Goal: Task Accomplishment & Management: Use online tool/utility

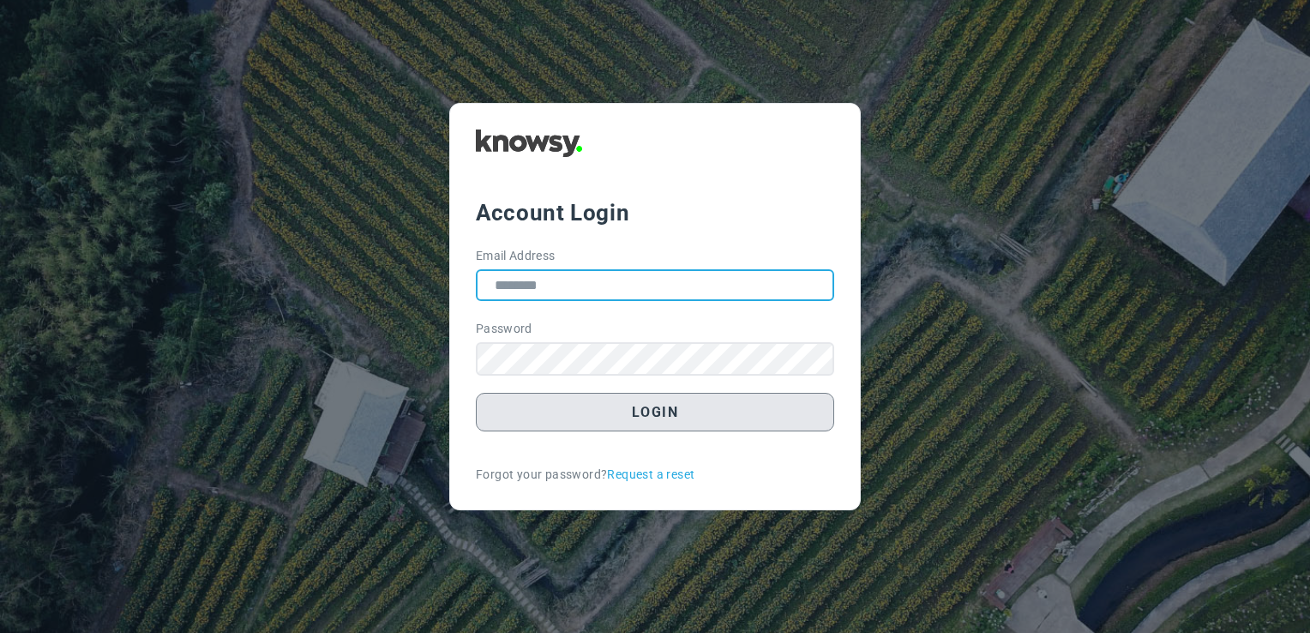
type input "**********"
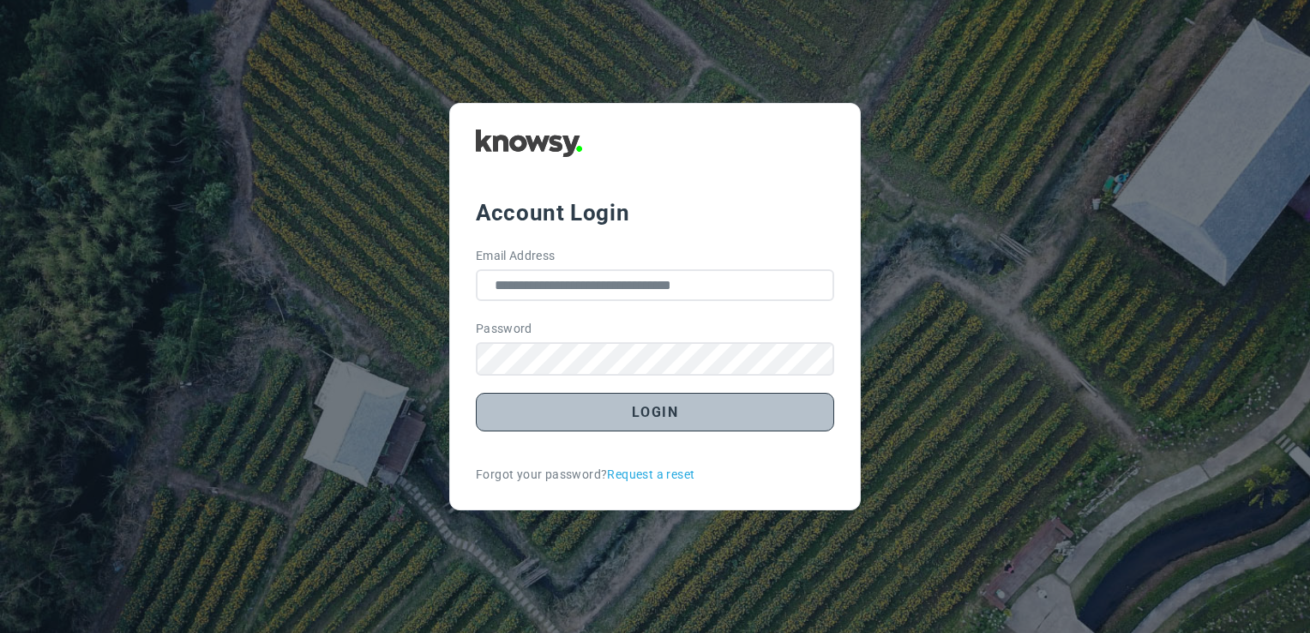
click at [651, 399] on button "Login" at bounding box center [655, 412] width 358 height 39
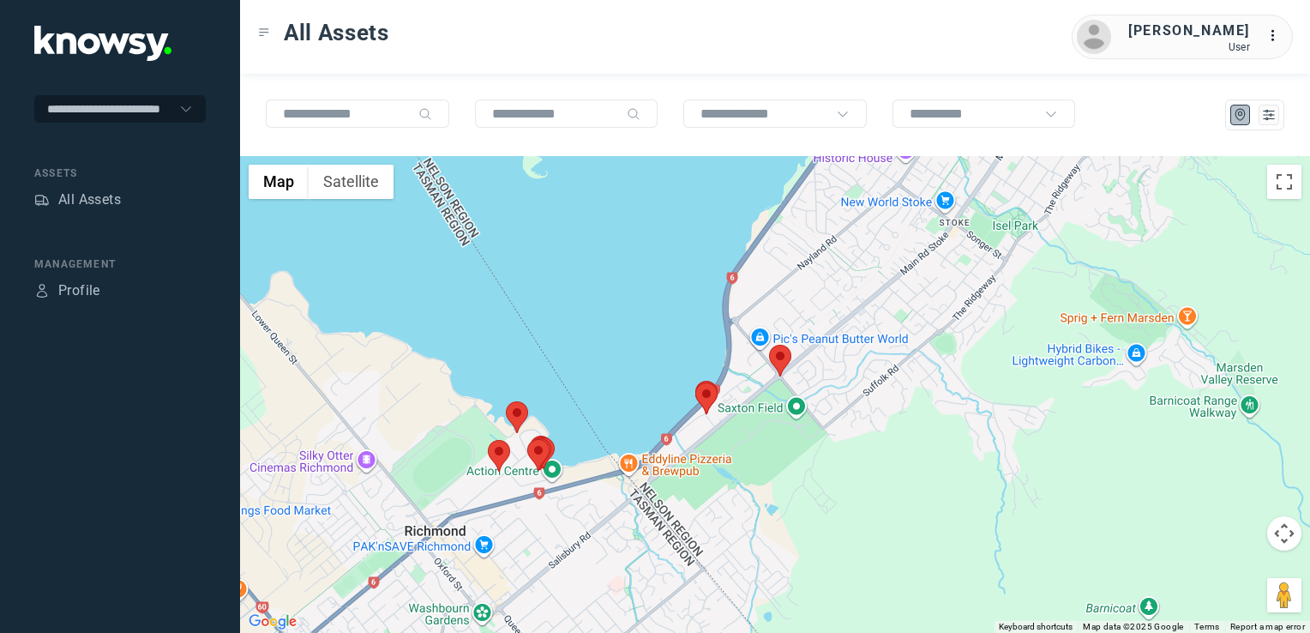
click at [783, 370] on img at bounding box center [780, 361] width 22 height 32
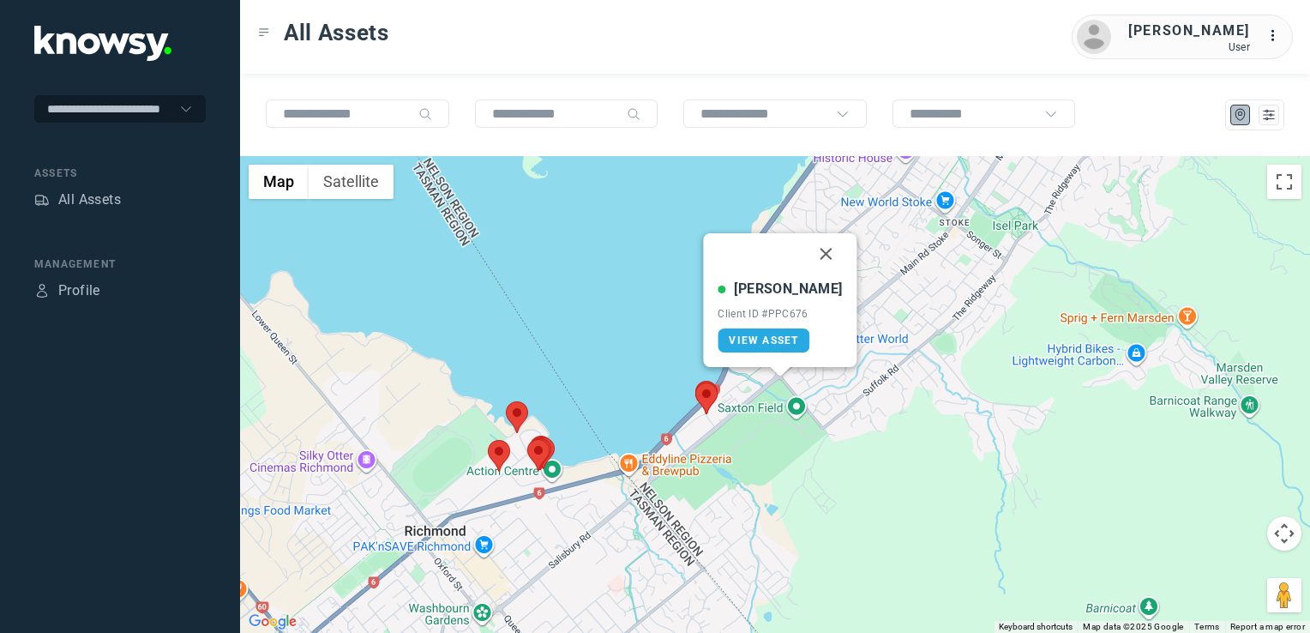
click at [806, 251] on button "Close" at bounding box center [826, 253] width 41 height 41
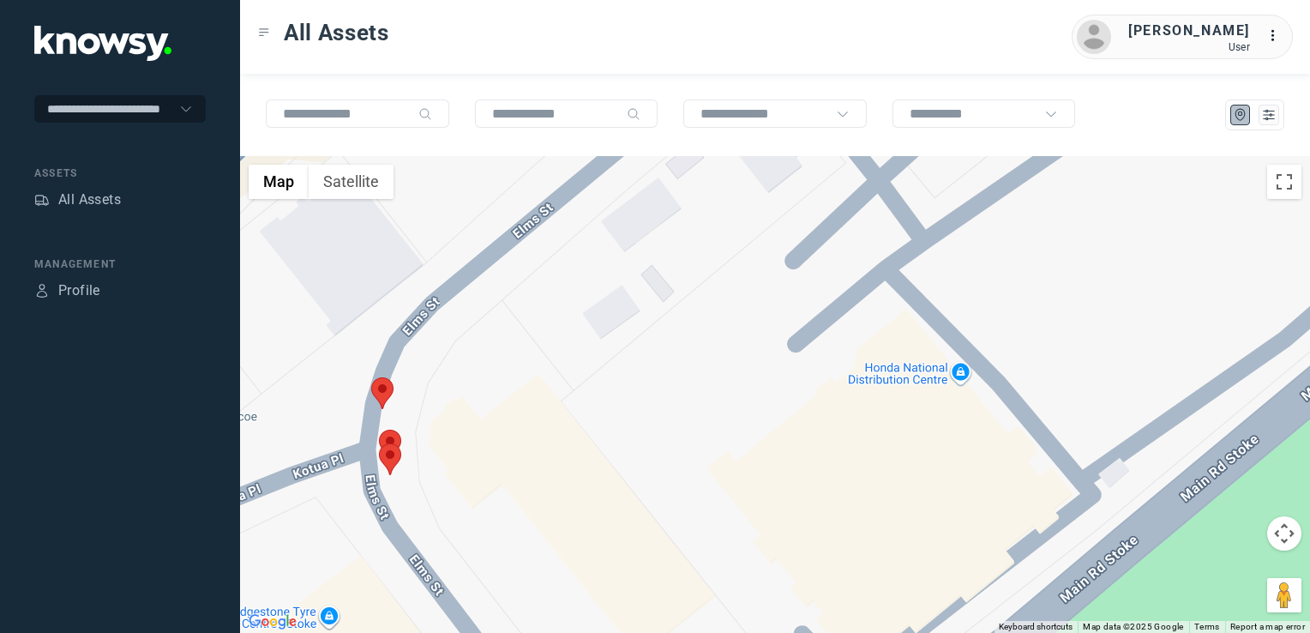
click at [381, 393] on img at bounding box center [382, 393] width 22 height 32
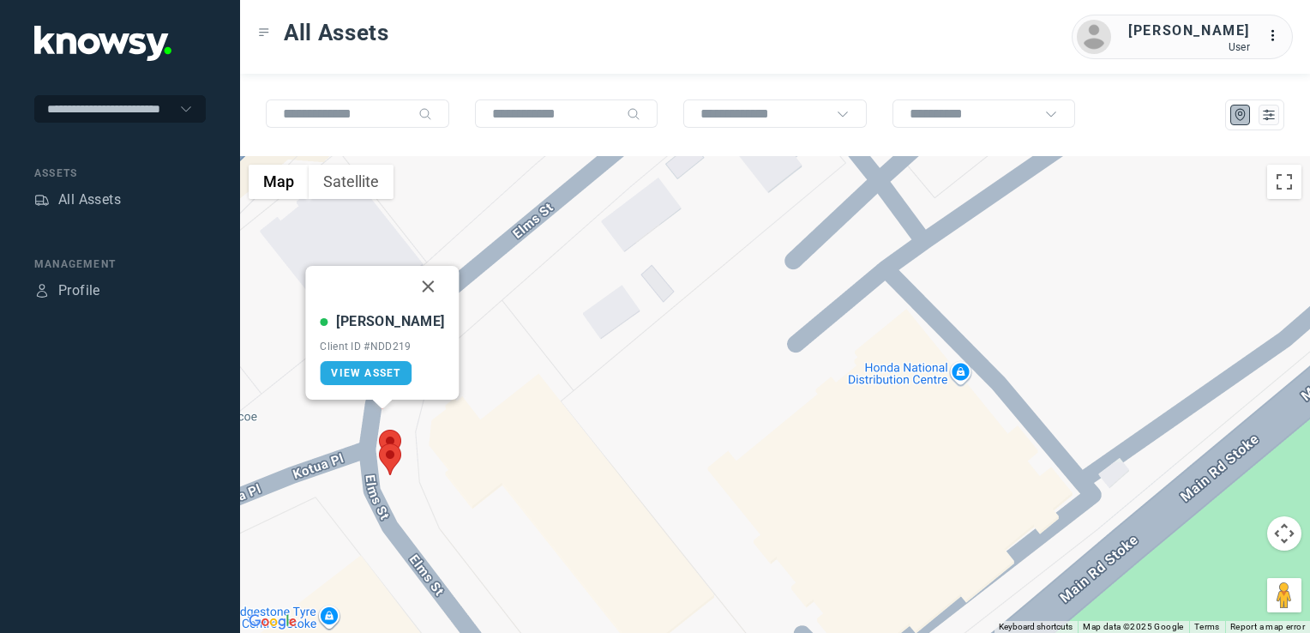
click at [388, 439] on img at bounding box center [390, 446] width 22 height 32
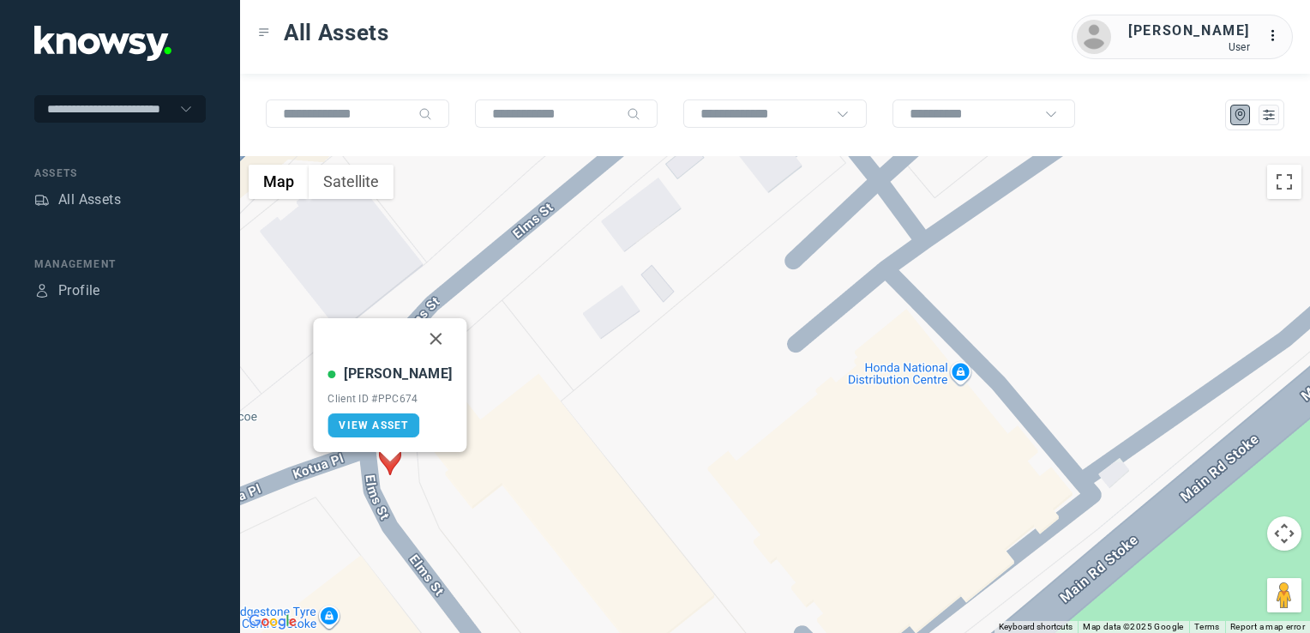
click at [385, 460] on div at bounding box center [390, 457] width 21 height 10
click at [390, 466] on img at bounding box center [390, 459] width 22 height 32
click at [391, 476] on div "To navigate, press the arrow keys. [PERSON_NAME] H Client ID #PPC674 View Asset" at bounding box center [775, 394] width 1070 height 477
click at [418, 339] on button "Close" at bounding box center [436, 338] width 41 height 41
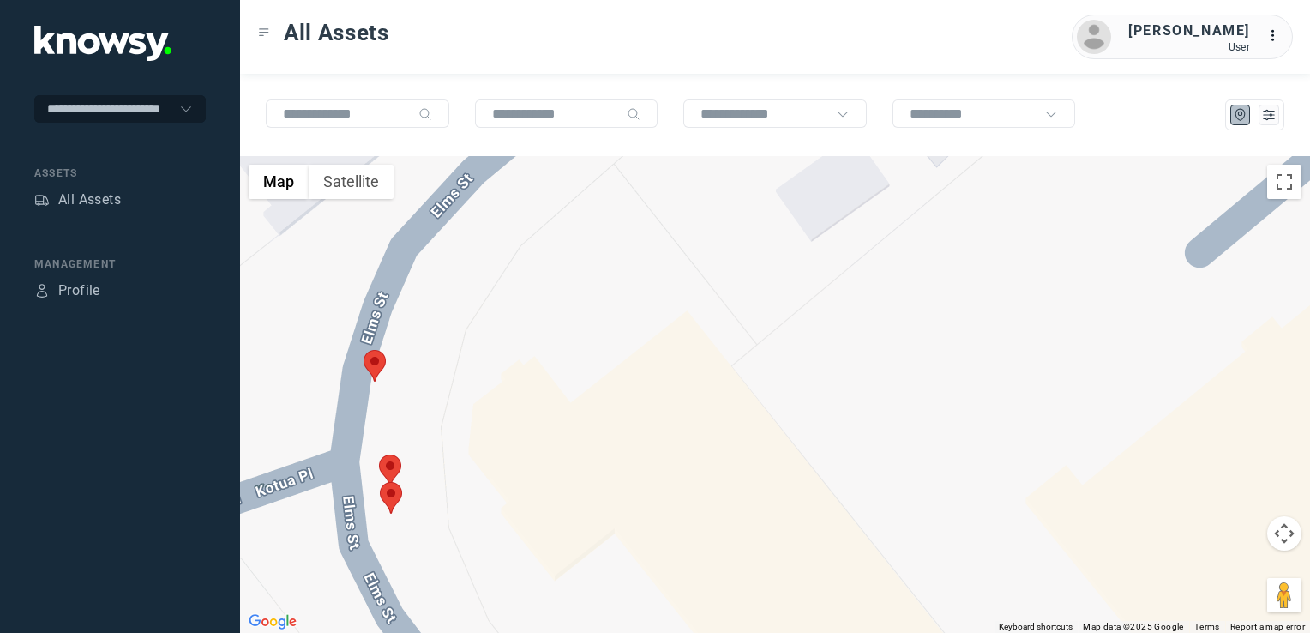
click at [395, 463] on img at bounding box center [390, 470] width 22 height 32
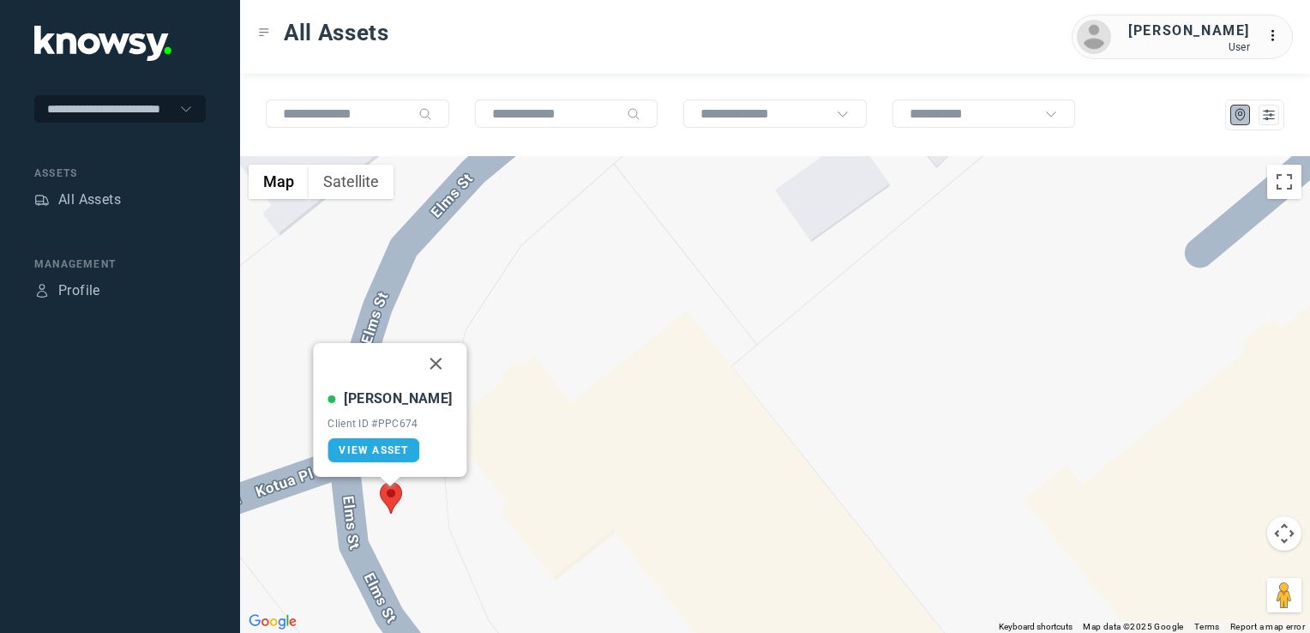
click at [388, 502] on img at bounding box center [391, 498] width 22 height 32
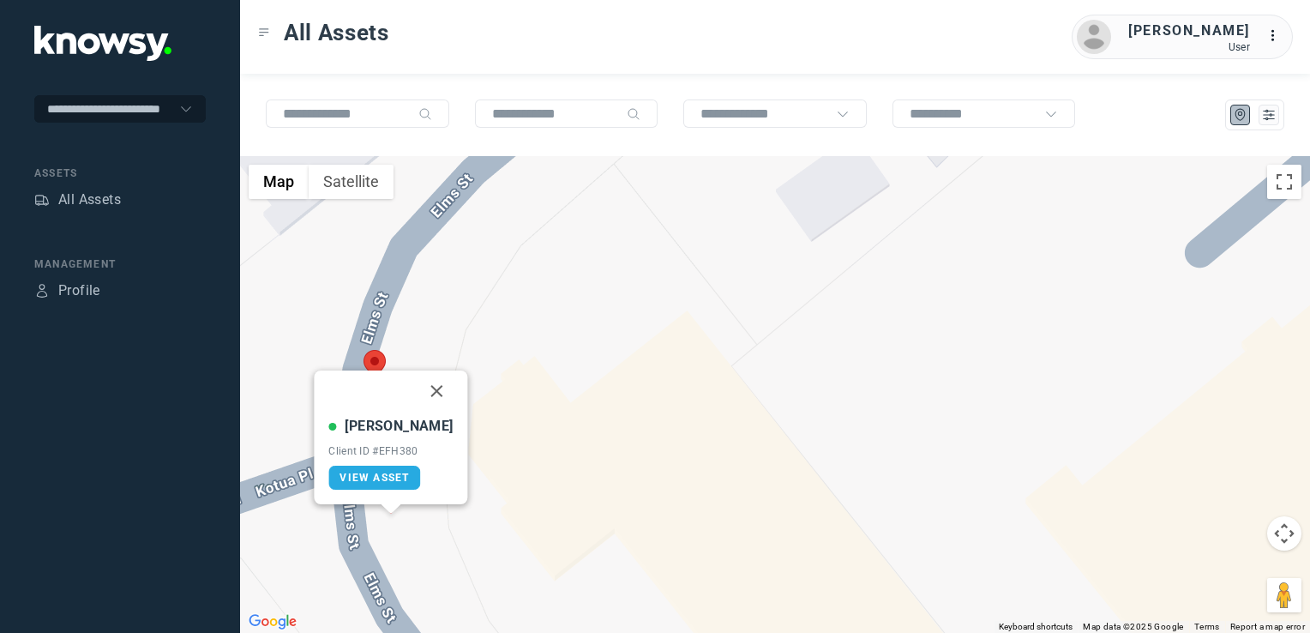
click at [417, 386] on button "Close" at bounding box center [437, 390] width 41 height 41
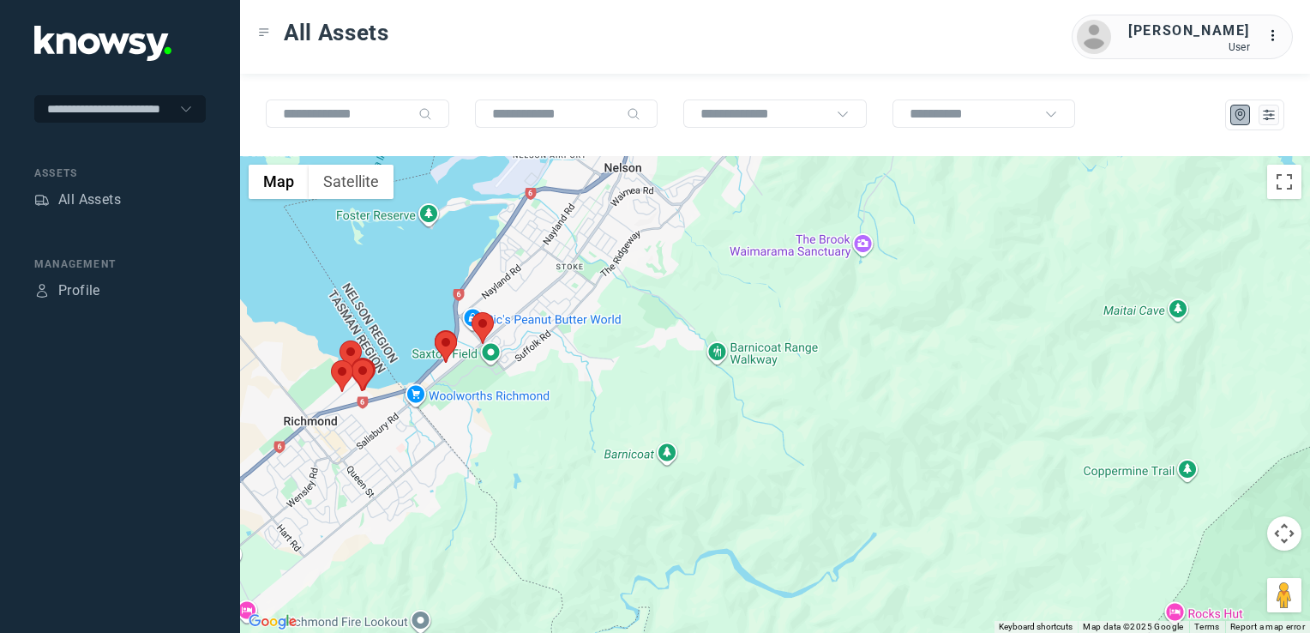
drag, startPoint x: 610, startPoint y: 312, endPoint x: 556, endPoint y: 397, distance: 101.1
click at [556, 395] on div "To navigate, press the arrow keys." at bounding box center [775, 394] width 1070 height 477
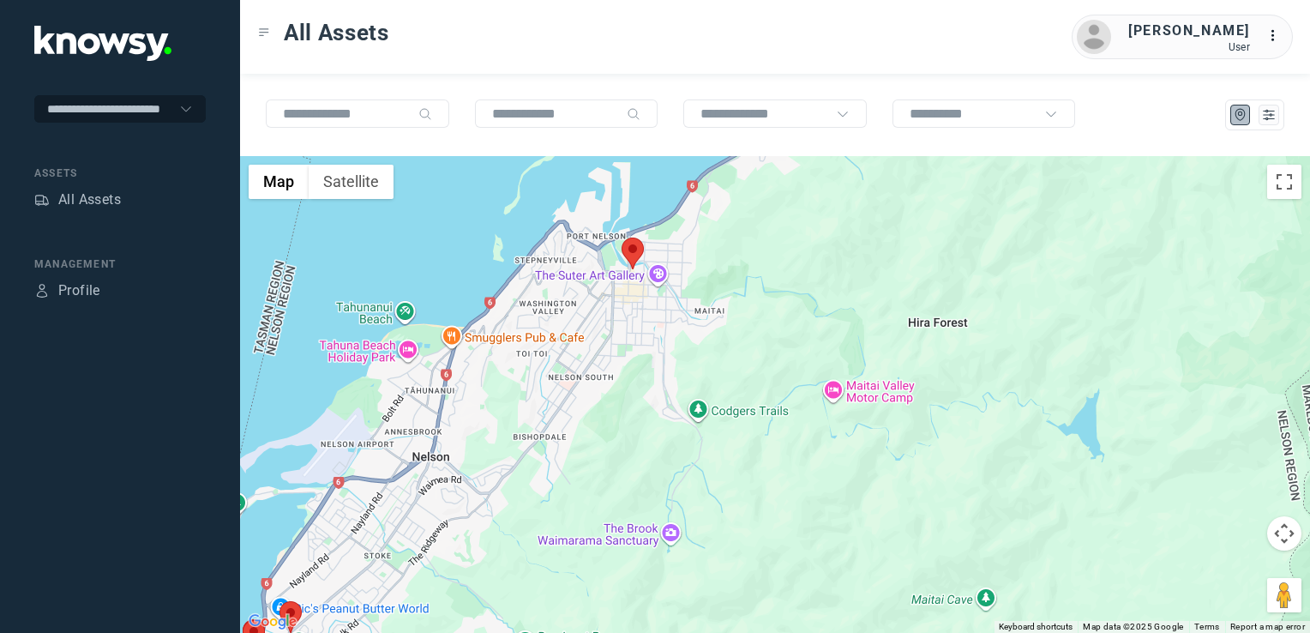
click at [550, 423] on div at bounding box center [775, 394] width 1070 height 477
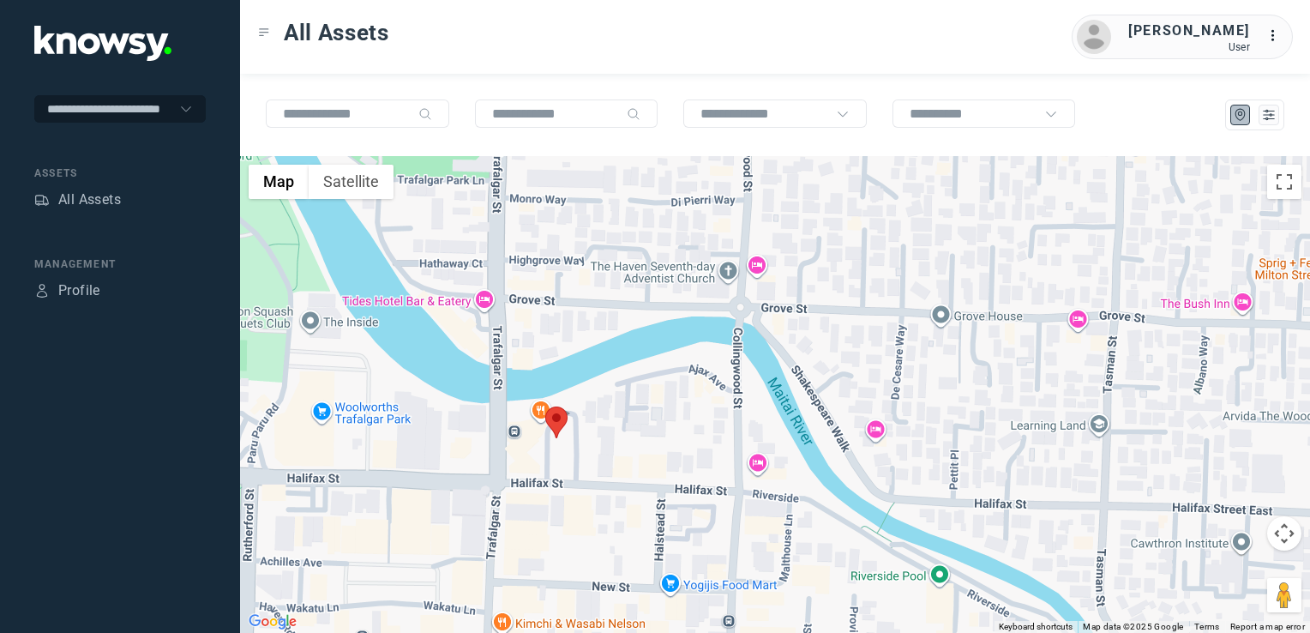
click at [562, 424] on img at bounding box center [556, 422] width 22 height 32
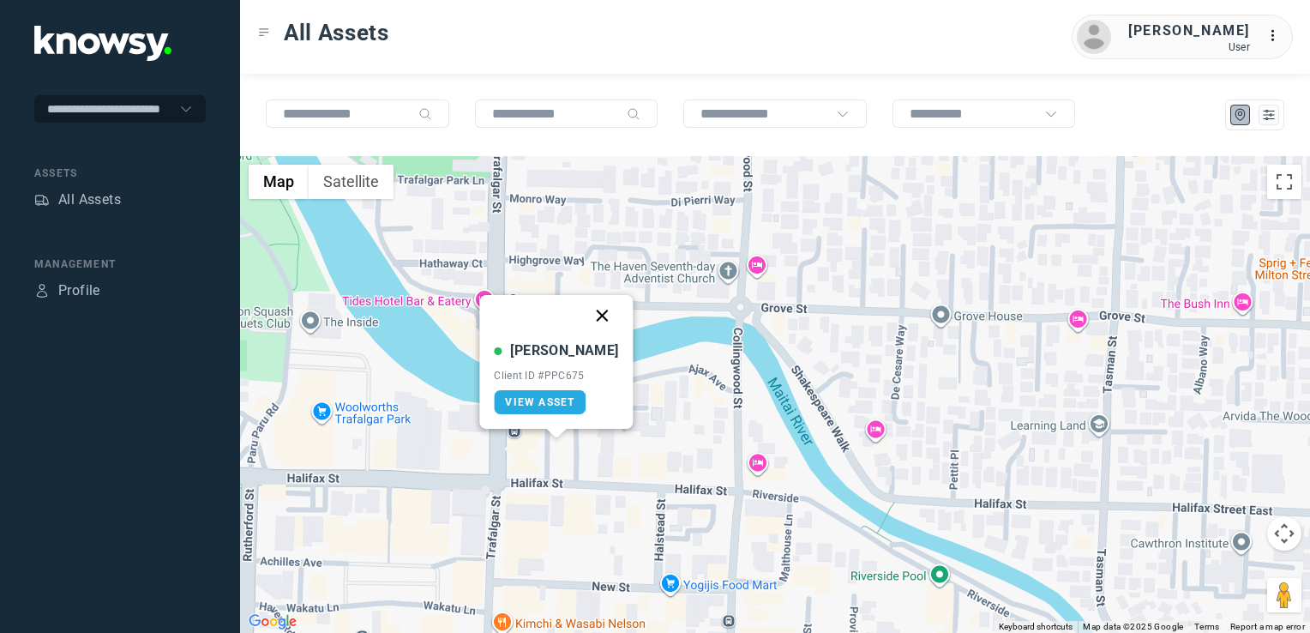
click at [592, 315] on button "Close" at bounding box center [602, 315] width 41 height 41
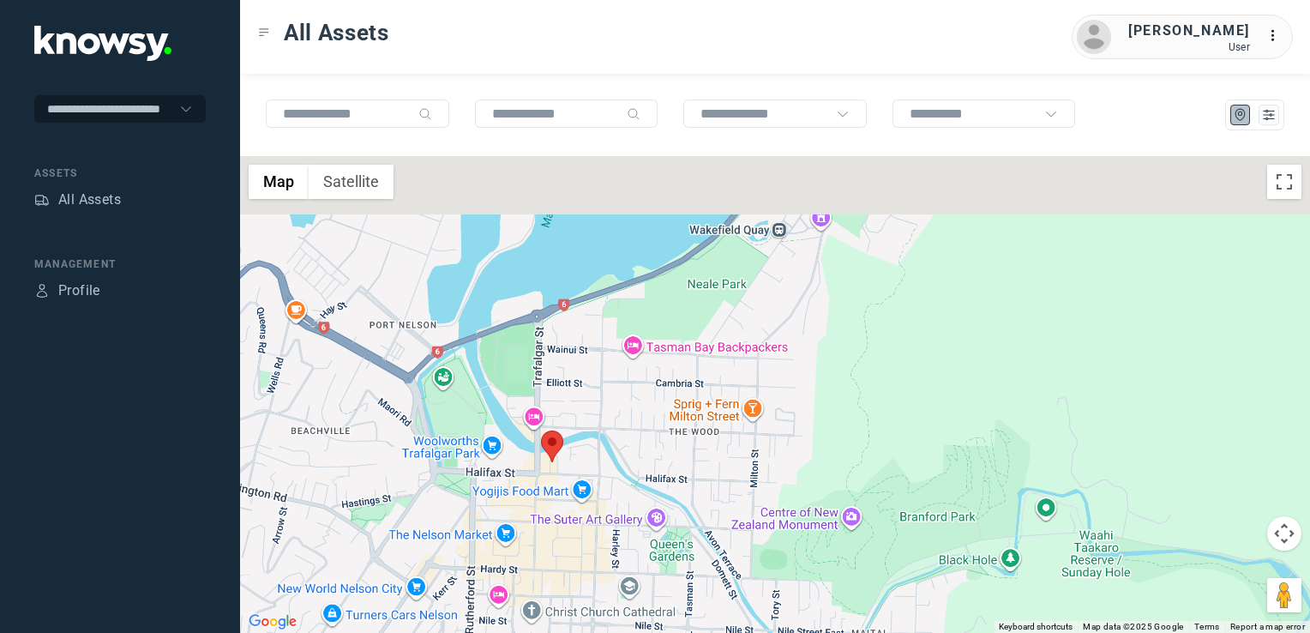
click at [508, 448] on div "To navigate, press the arrow keys." at bounding box center [775, 394] width 1070 height 477
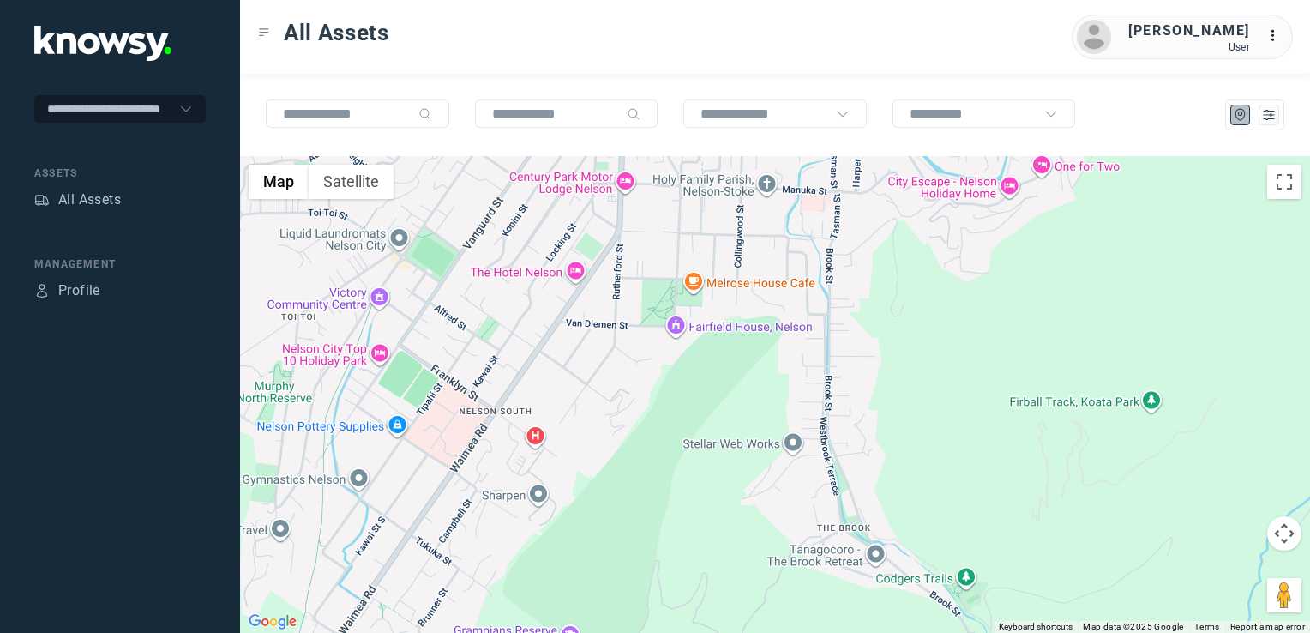
click at [494, 378] on div at bounding box center [775, 394] width 1070 height 477
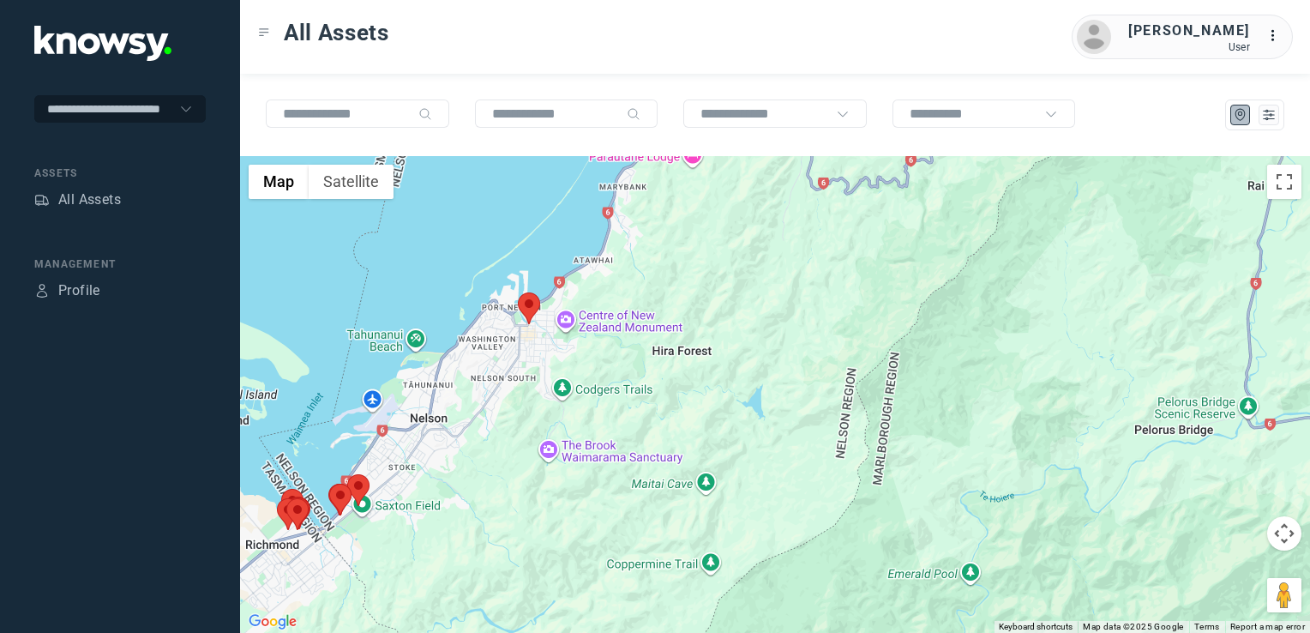
drag, startPoint x: 454, startPoint y: 418, endPoint x: 497, endPoint y: 373, distance: 63.1
click at [484, 385] on div at bounding box center [775, 394] width 1070 height 477
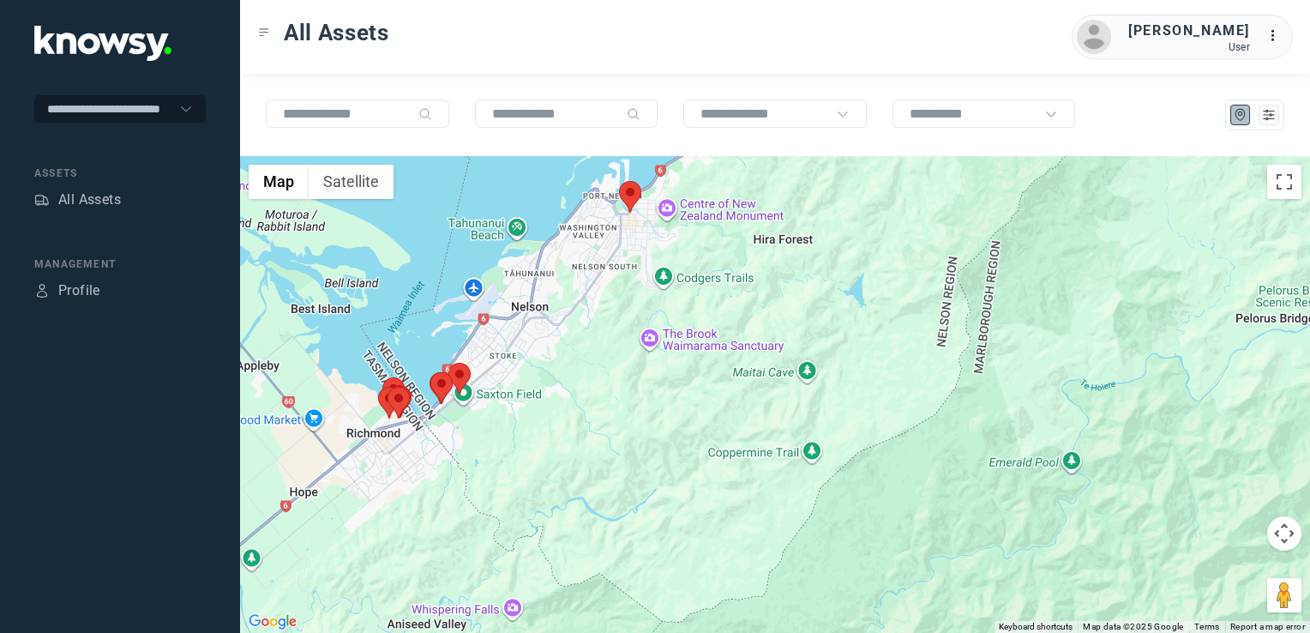
drag, startPoint x: 440, startPoint y: 434, endPoint x: 498, endPoint y: 401, distance: 66.8
click at [494, 402] on div at bounding box center [775, 394] width 1070 height 477
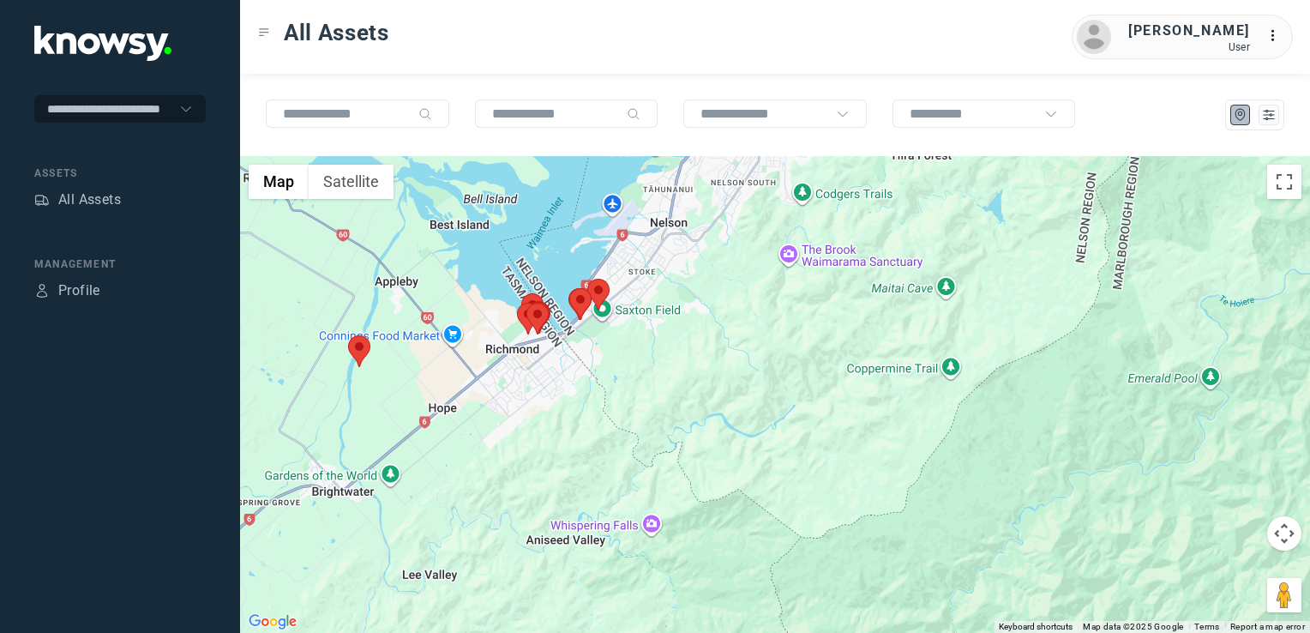
drag, startPoint x: 441, startPoint y: 437, endPoint x: 484, endPoint y: 414, distance: 48.7
click at [478, 417] on div at bounding box center [775, 394] width 1070 height 477
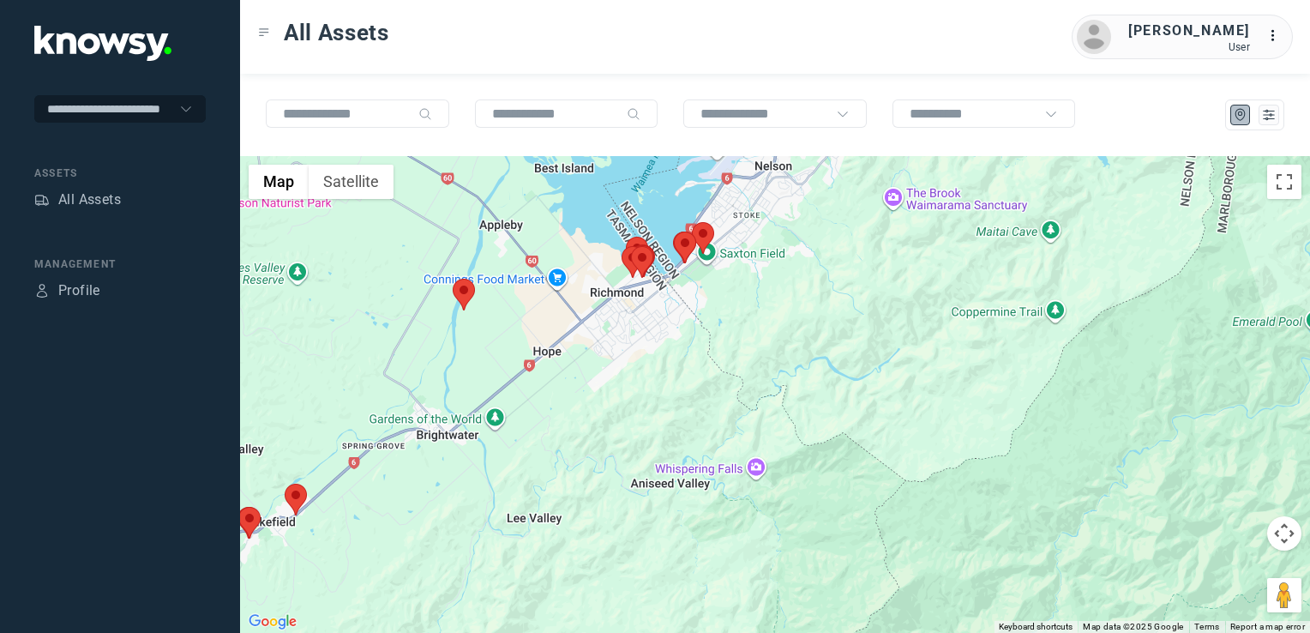
click at [426, 495] on div at bounding box center [775, 394] width 1070 height 477
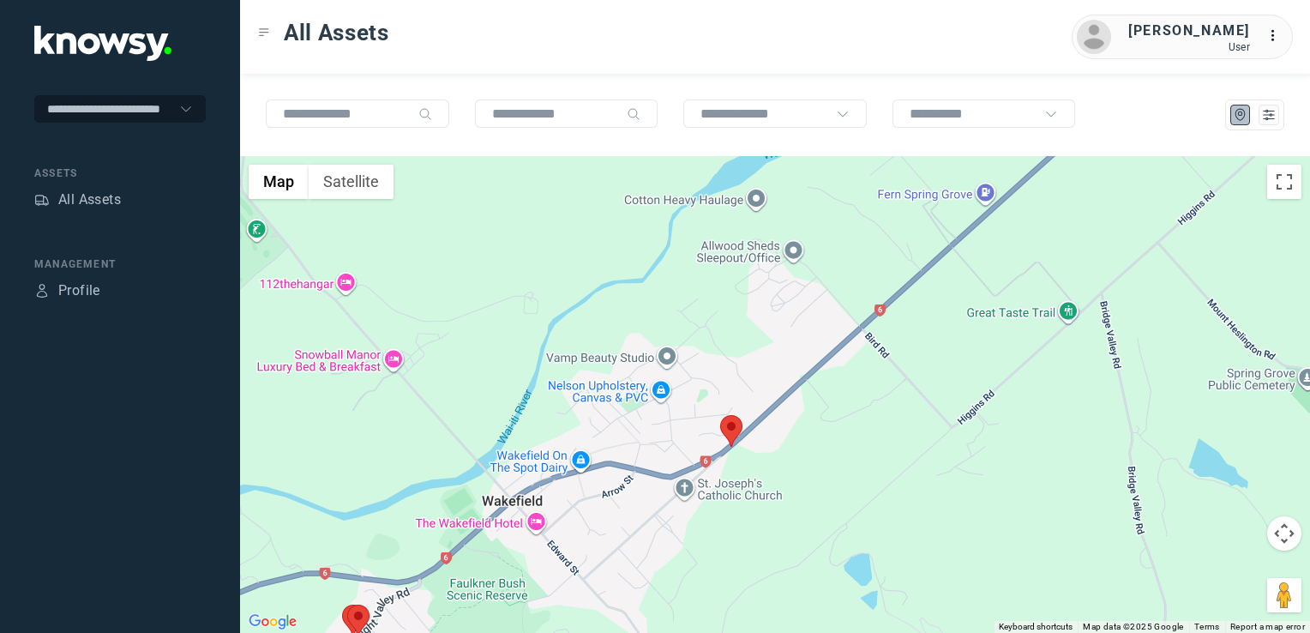
click at [726, 428] on img at bounding box center [731, 431] width 22 height 32
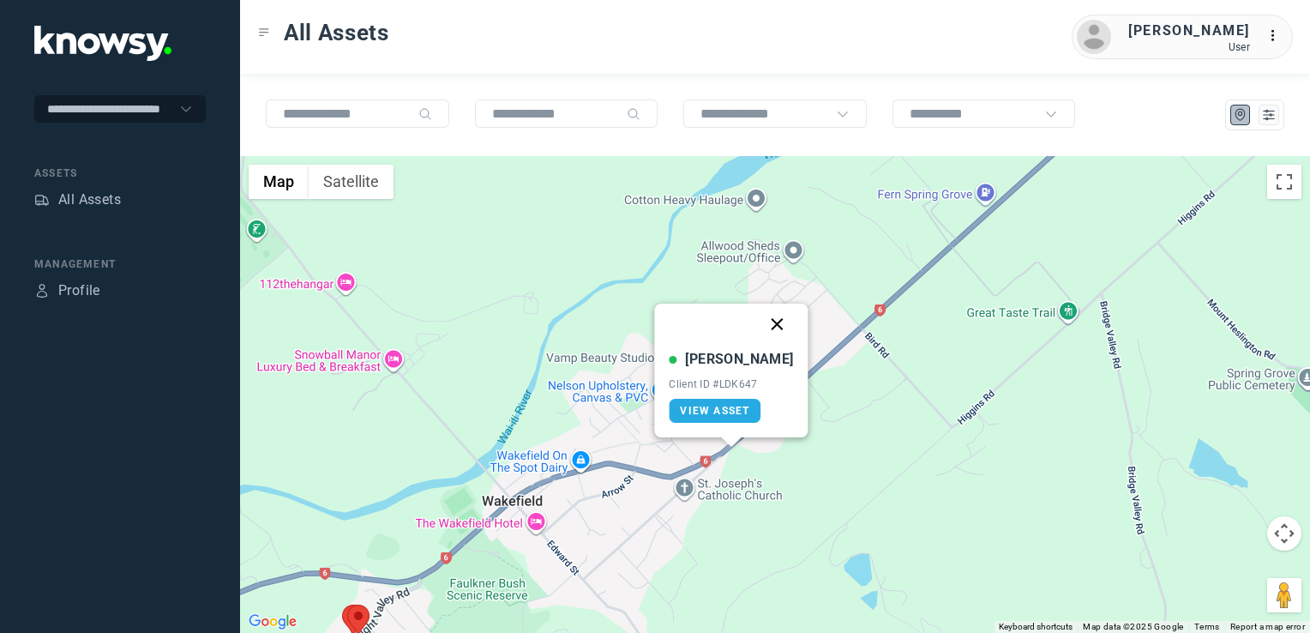
click at [765, 321] on button "Close" at bounding box center [777, 323] width 41 height 41
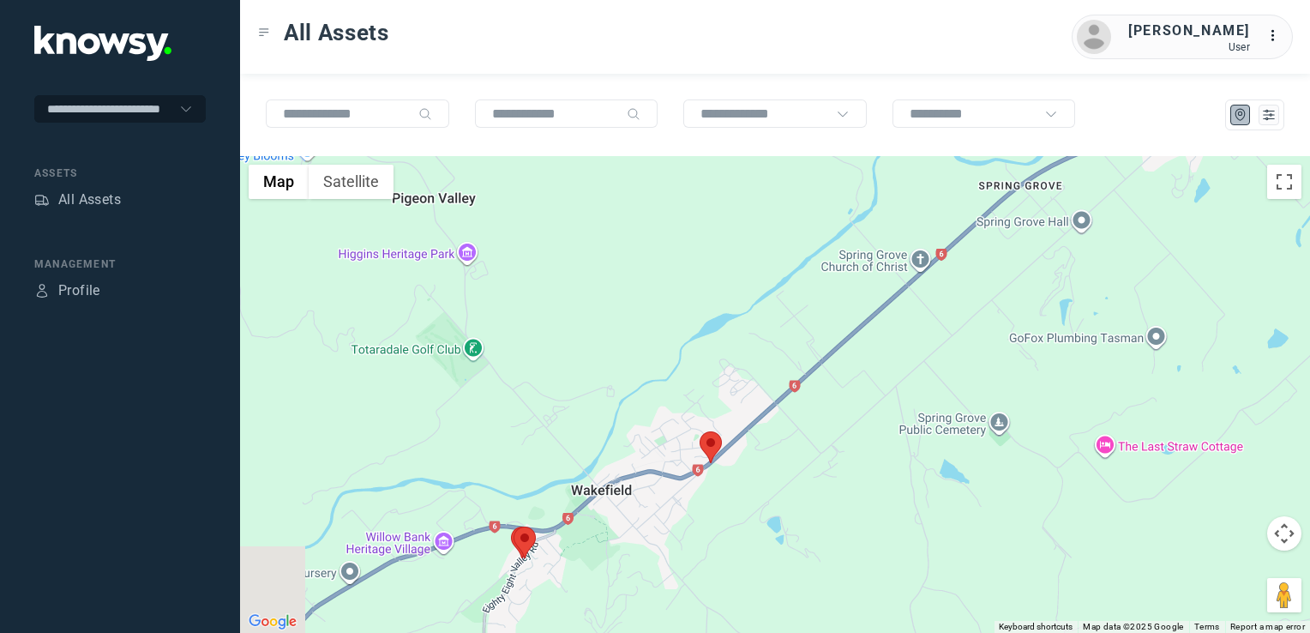
drag, startPoint x: 604, startPoint y: 544, endPoint x: 628, endPoint y: 496, distance: 54.4
click at [625, 499] on div "To navigate, press the arrow keys." at bounding box center [775, 394] width 1070 height 477
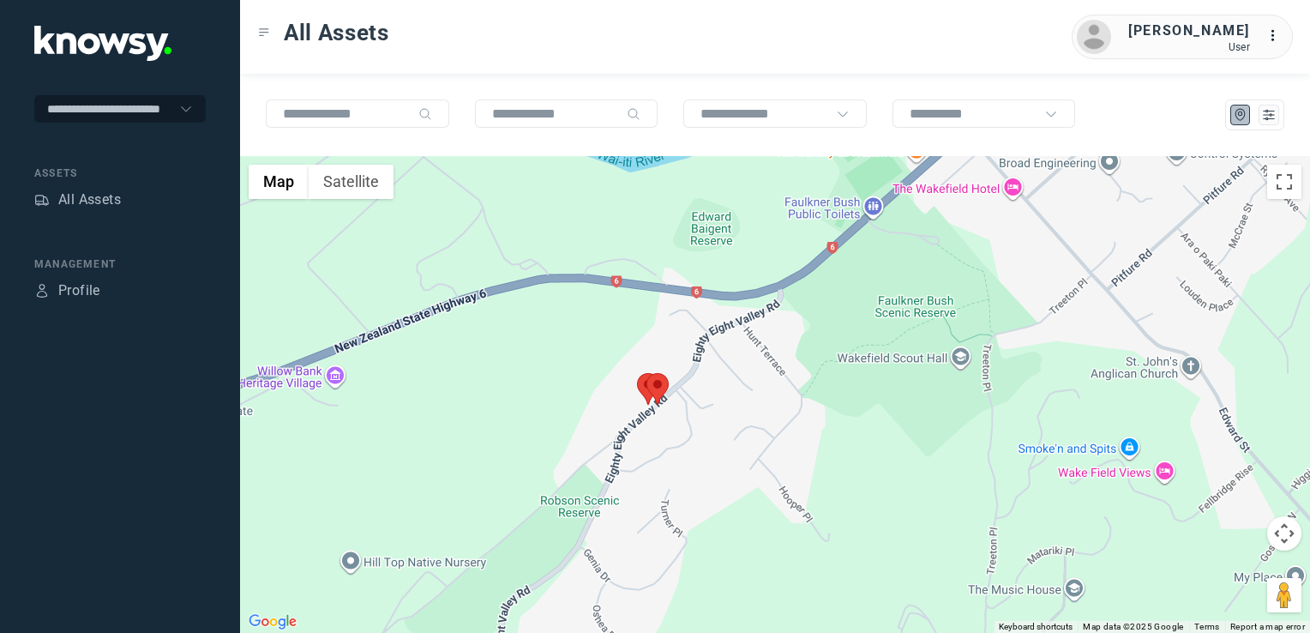
drag, startPoint x: 888, startPoint y: 322, endPoint x: 837, endPoint y: 406, distance: 97.8
click at [841, 397] on div at bounding box center [775, 394] width 1070 height 477
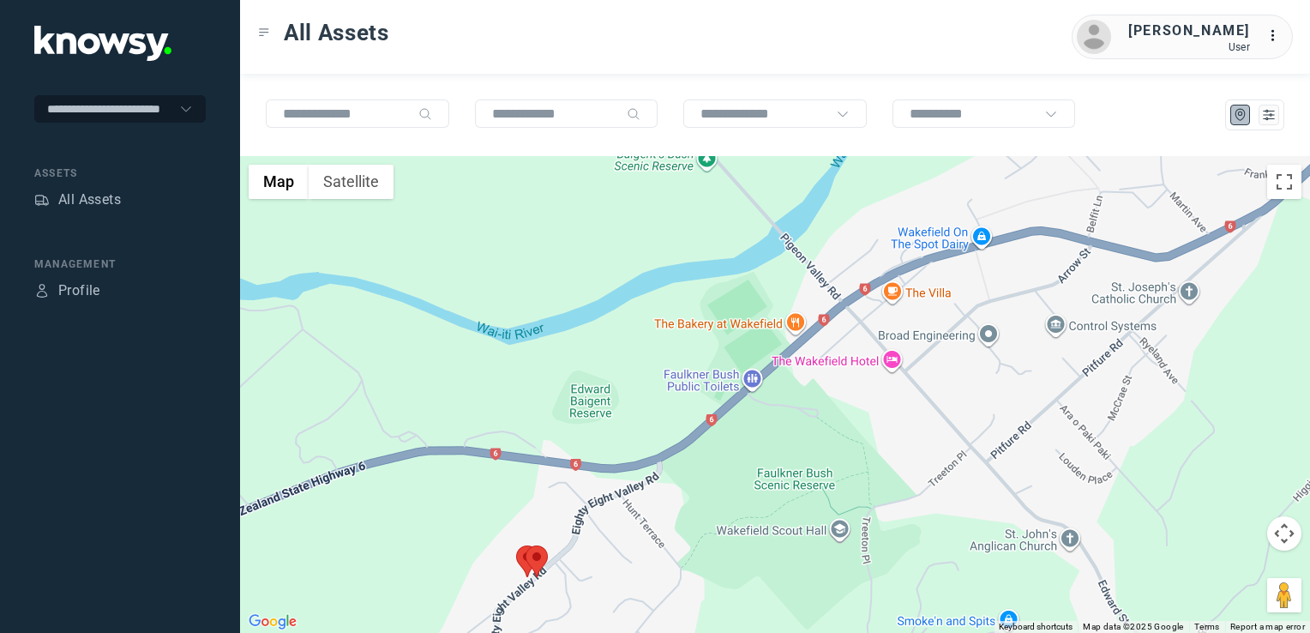
click at [884, 427] on div at bounding box center [775, 394] width 1070 height 477
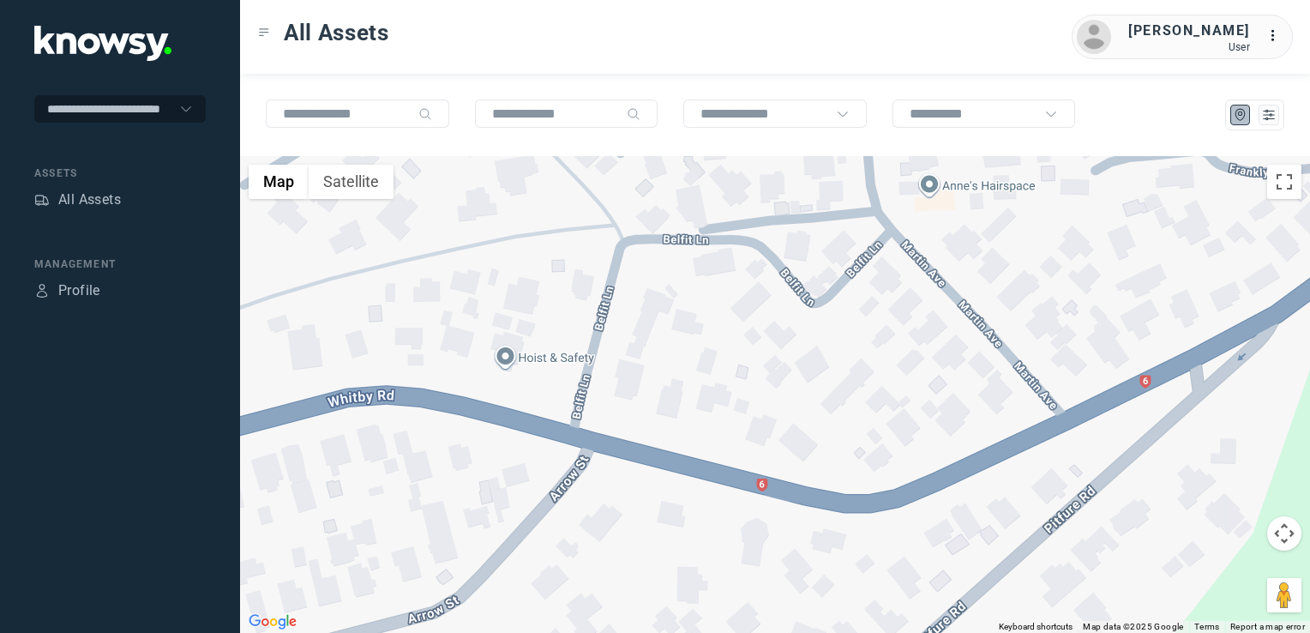
drag, startPoint x: 1139, startPoint y: 336, endPoint x: 1043, endPoint y: 376, distance: 103.0
click at [1072, 369] on div at bounding box center [775, 394] width 1070 height 477
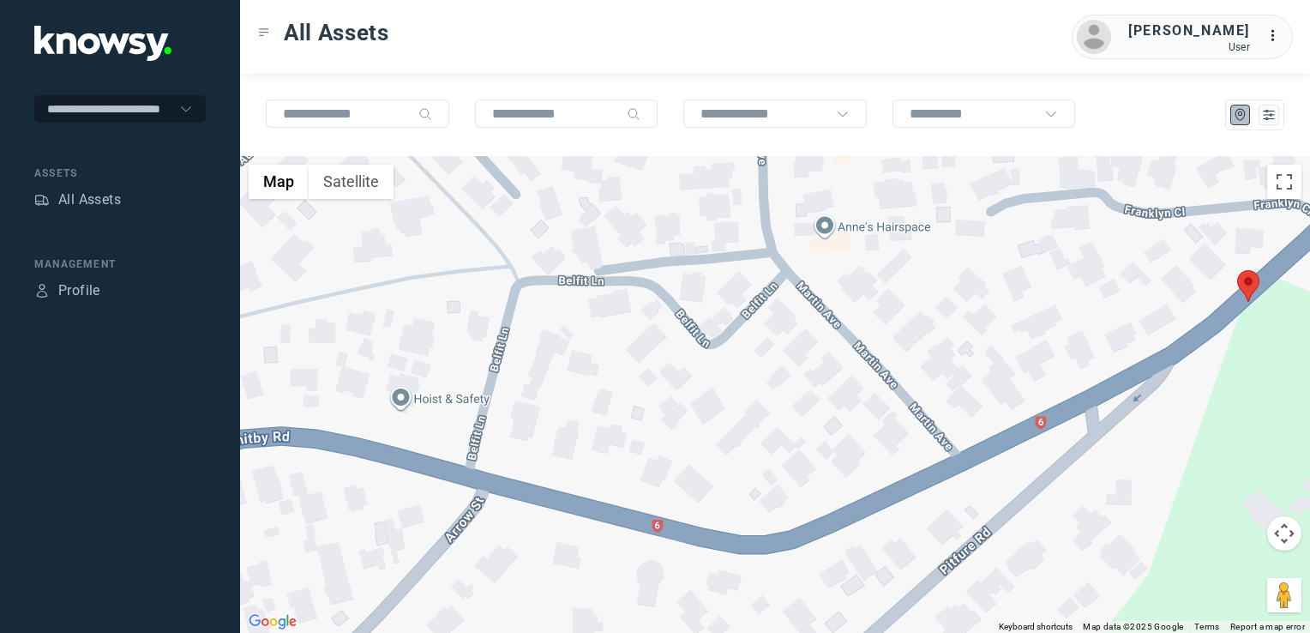
drag, startPoint x: 1156, startPoint y: 322, endPoint x: 1089, endPoint y: 372, distance: 83.3
click at [1092, 372] on div at bounding box center [775, 394] width 1070 height 477
